Goal: Transaction & Acquisition: Purchase product/service

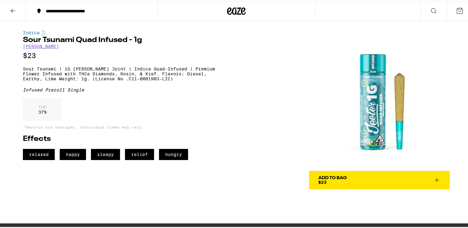
click at [15, 8] on icon at bounding box center [12, 9] width 7 height 7
